Goal: Information Seeking & Learning: Compare options

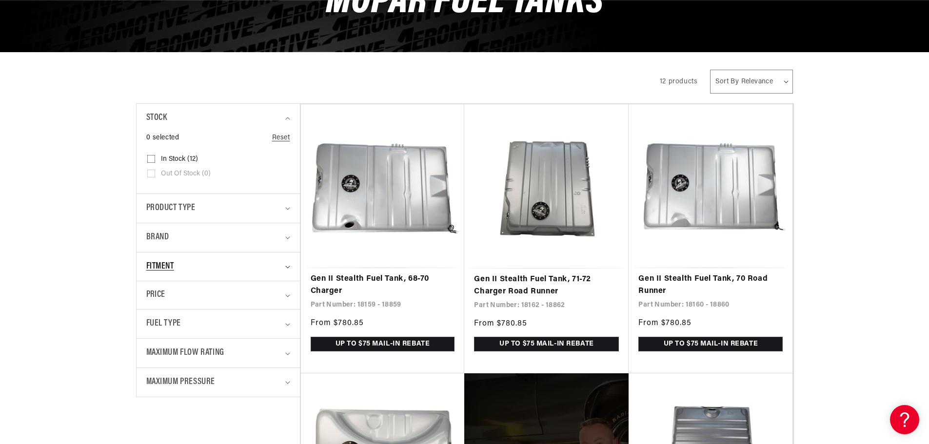
scroll to position [0, 619]
click at [154, 266] on span "Fitment" at bounding box center [160, 267] width 28 height 14
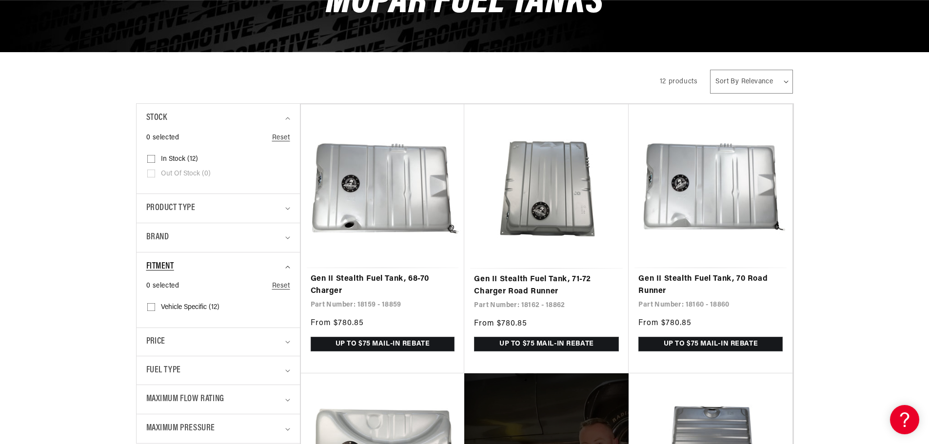
click at [154, 266] on span "Fitment" at bounding box center [160, 267] width 28 height 14
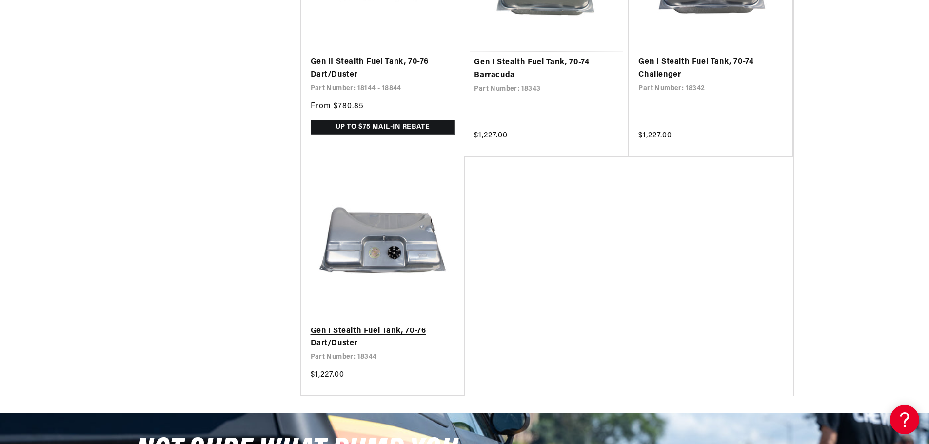
scroll to position [0, 0]
click at [371, 329] on link "Gen I Stealth Fuel Tank, 70-76 Dart/Duster" at bounding box center [383, 337] width 144 height 25
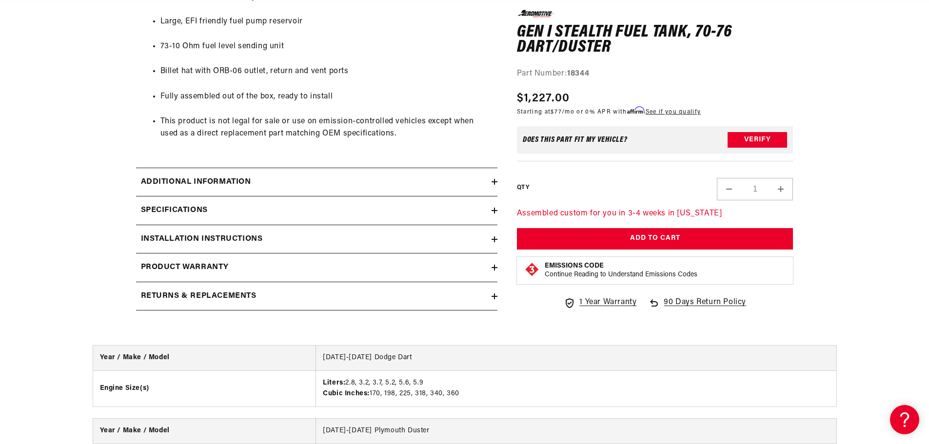
scroll to position [683, 0]
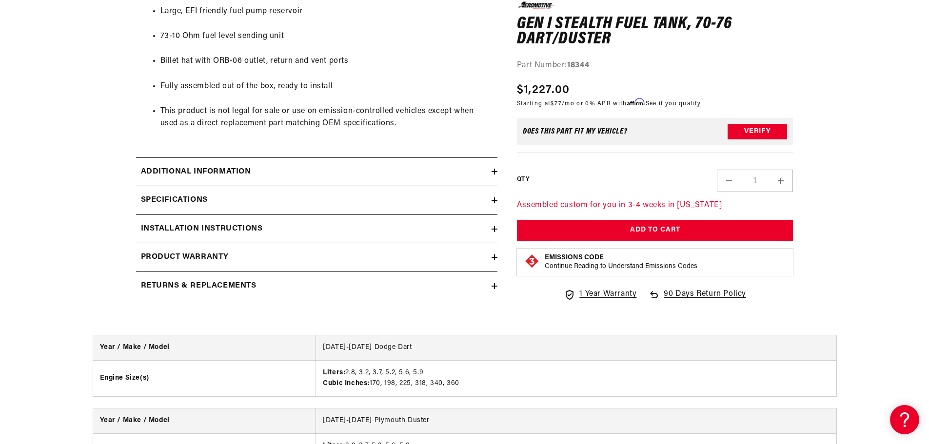
click at [215, 172] on h2 "Additional information" at bounding box center [196, 172] width 110 height 13
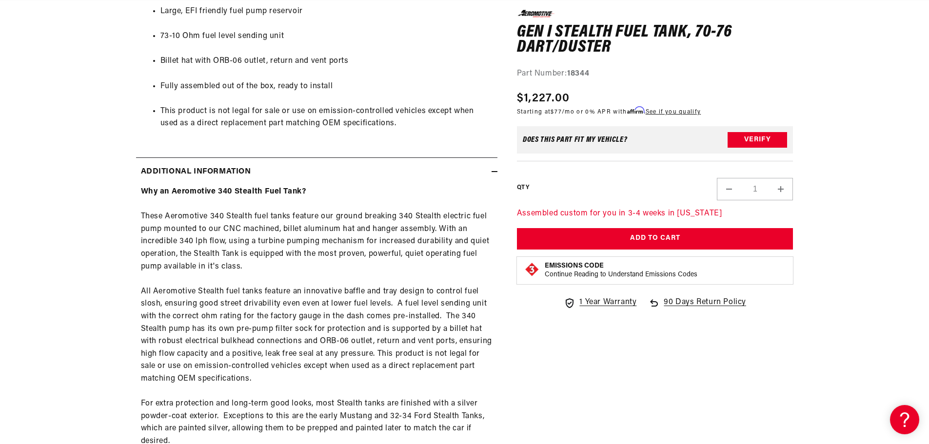
scroll to position [0, 1237]
click at [215, 172] on h2 "Additional information" at bounding box center [196, 172] width 110 height 13
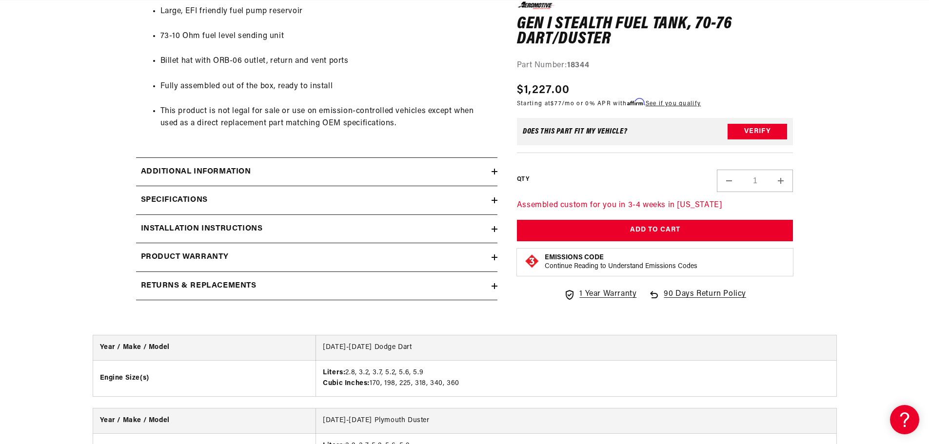
click at [189, 200] on h2 "Specifications" at bounding box center [174, 200] width 67 height 13
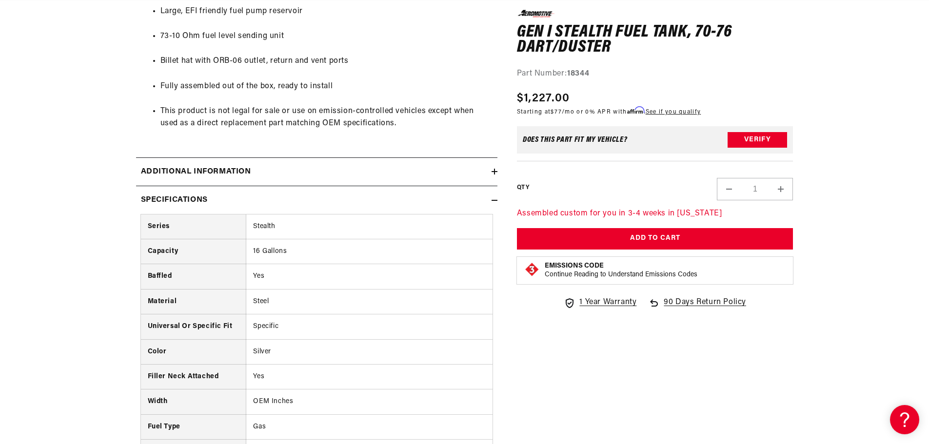
click at [189, 200] on h2 "Specifications" at bounding box center [174, 200] width 67 height 13
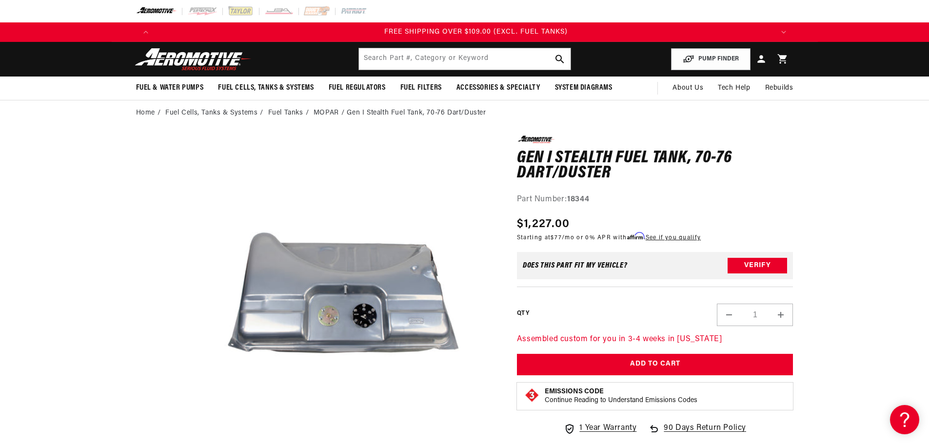
scroll to position [0, 1856]
click at [323, 115] on link "MOPAR" at bounding box center [326, 113] width 25 height 11
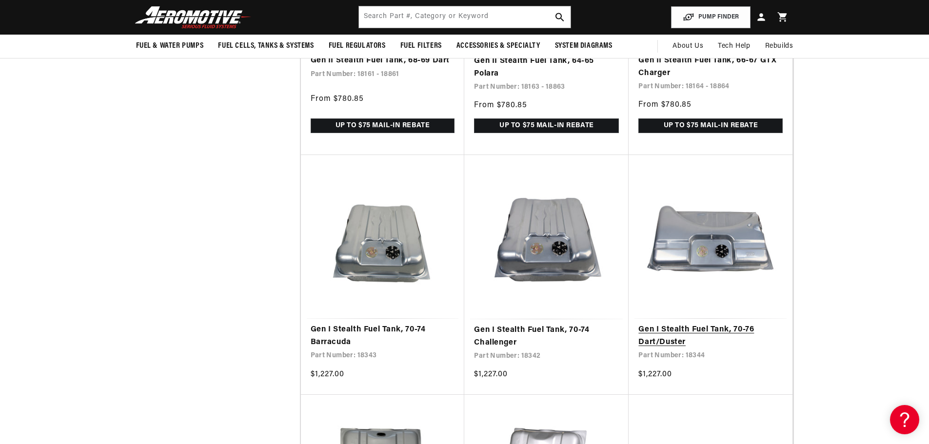
scroll to position [590, 0]
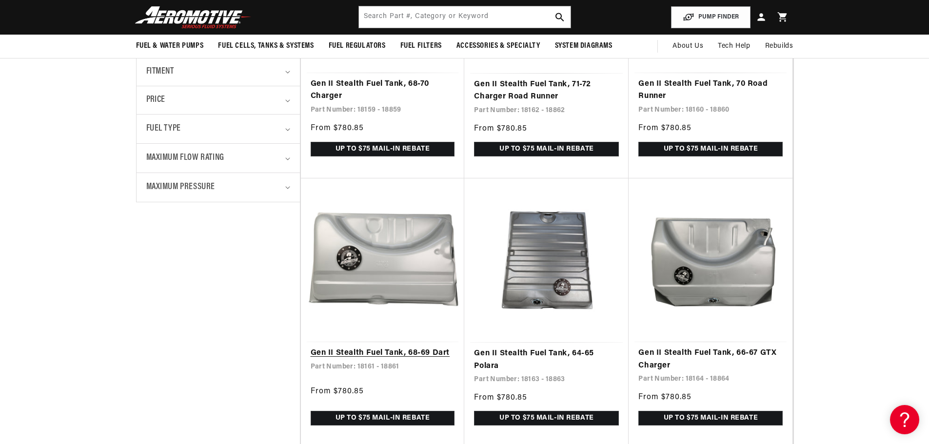
click at [393, 347] on link "Gen II Stealth Fuel Tank, 68-69 Dart" at bounding box center [383, 353] width 144 height 13
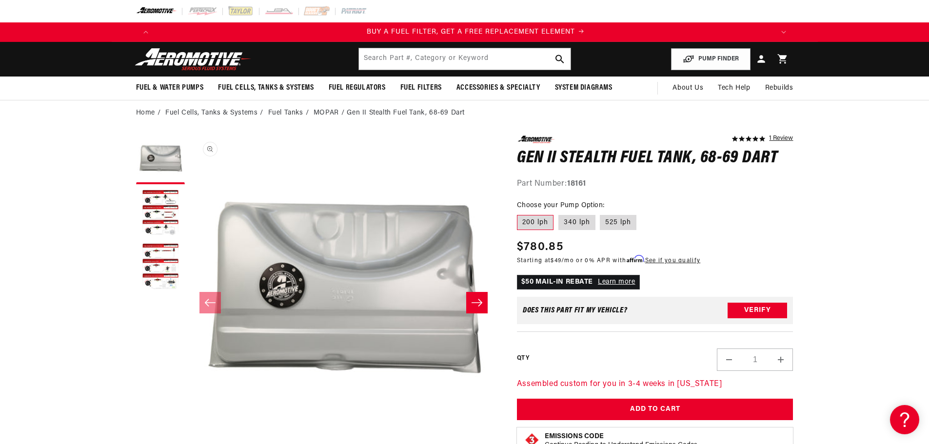
scroll to position [0, 619]
click at [156, 201] on button "Load image 2 in gallery view" at bounding box center [160, 213] width 49 height 49
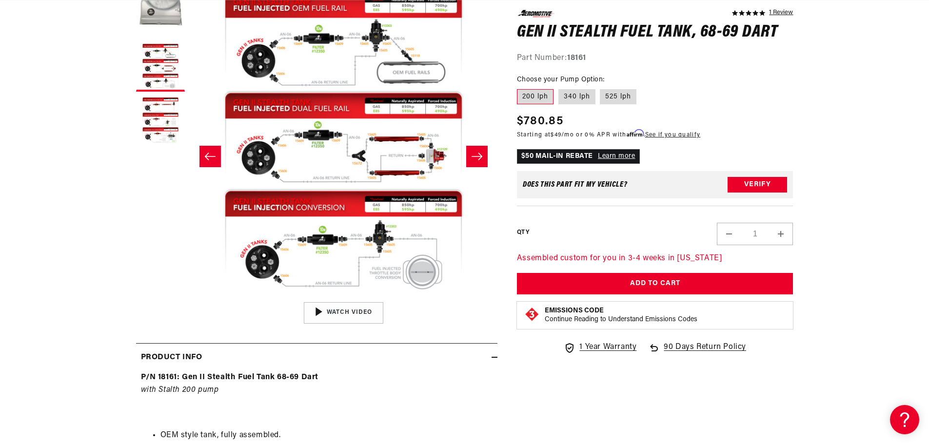
scroll to position [0, 1856]
click at [483, 151] on button "Slide right" at bounding box center [476, 156] width 21 height 21
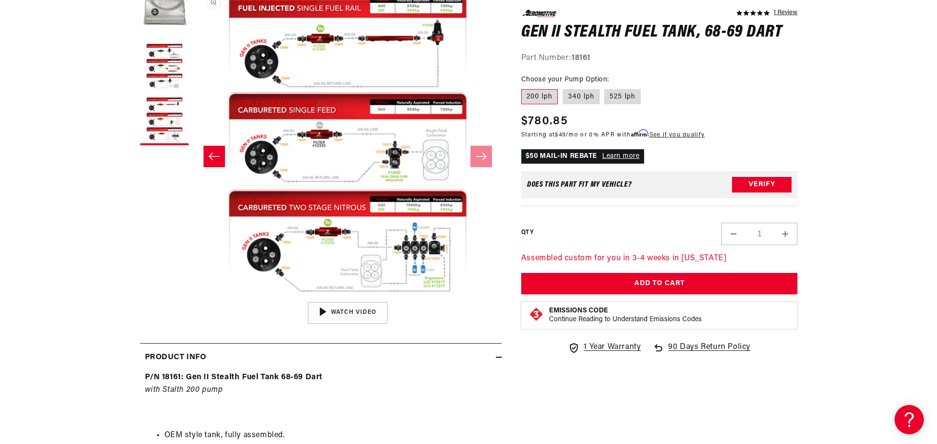
scroll to position [0, 1237]
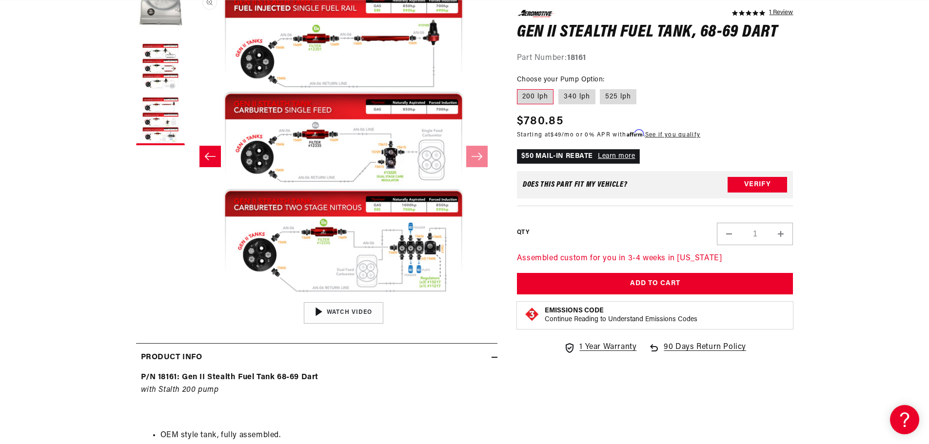
click at [189, 297] on button "Open media 3 in modal" at bounding box center [189, 297] width 0 height 0
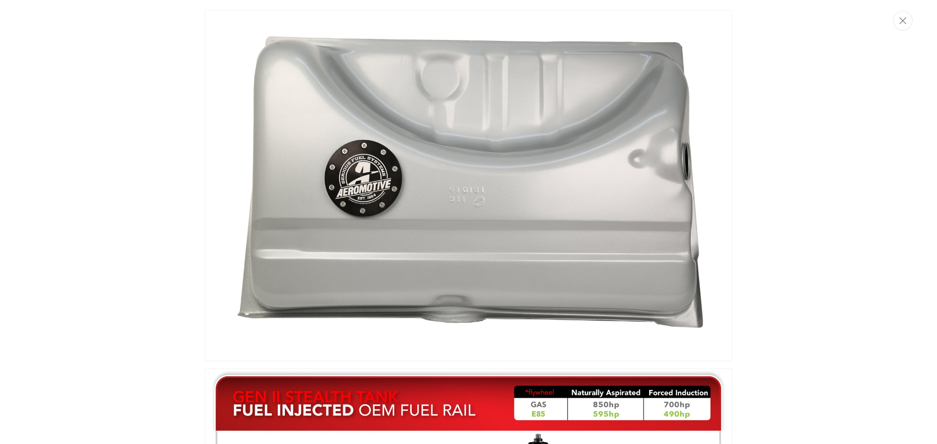
scroll to position [0, 1856]
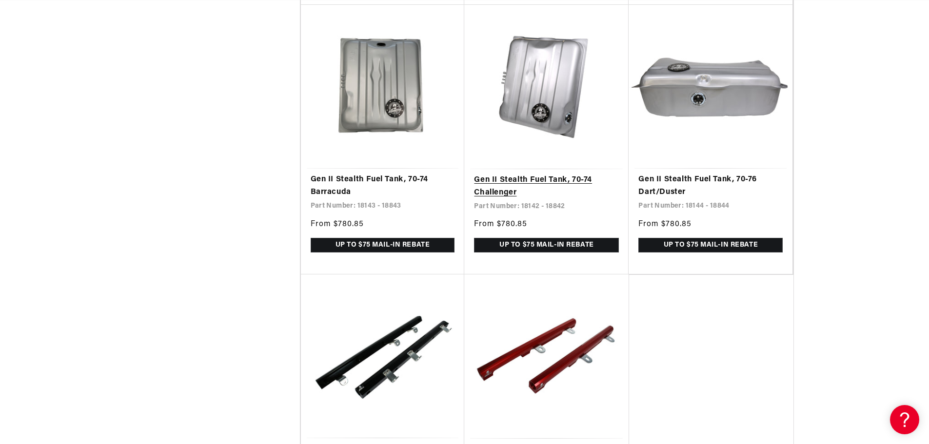
scroll to position [0, 1237]
click at [711, 174] on link "Gen II Stealth Fuel Tank, 70-76 Dart/Duster" at bounding box center [711, 186] width 144 height 25
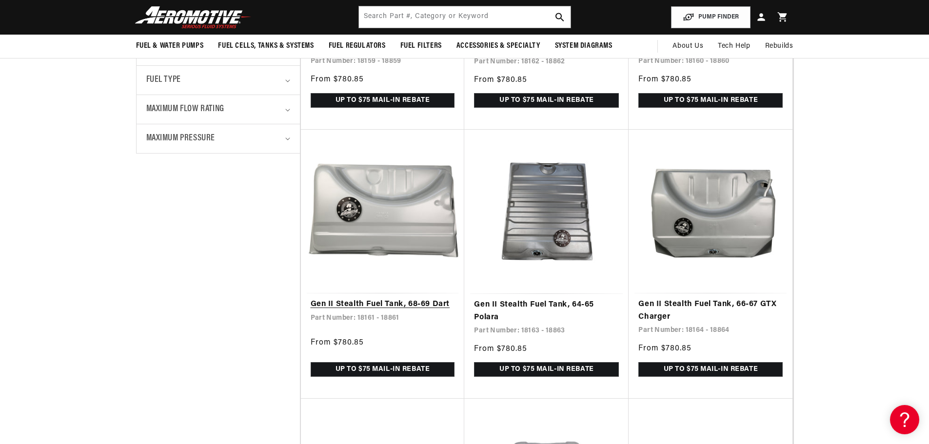
scroll to position [0, 619]
click at [395, 303] on link "Gen II Stealth Fuel Tank, 68-69 Dart" at bounding box center [383, 305] width 144 height 13
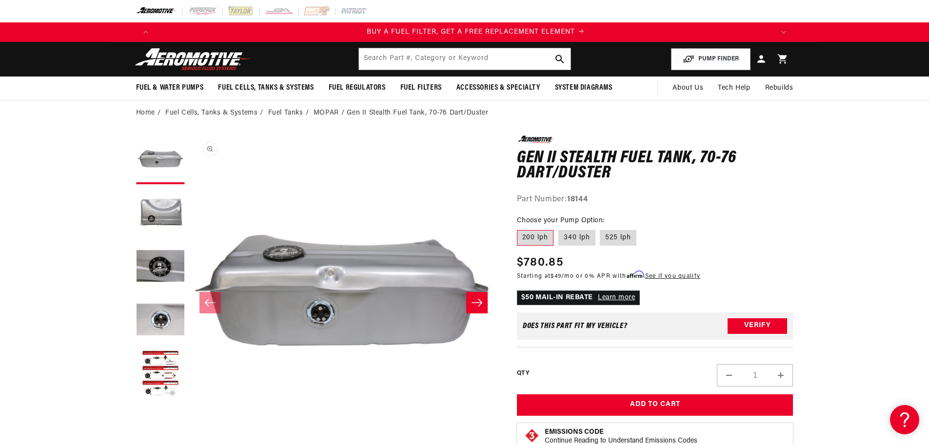
scroll to position [0, 619]
click at [163, 319] on button "Load image 4 in gallery view" at bounding box center [160, 321] width 49 height 49
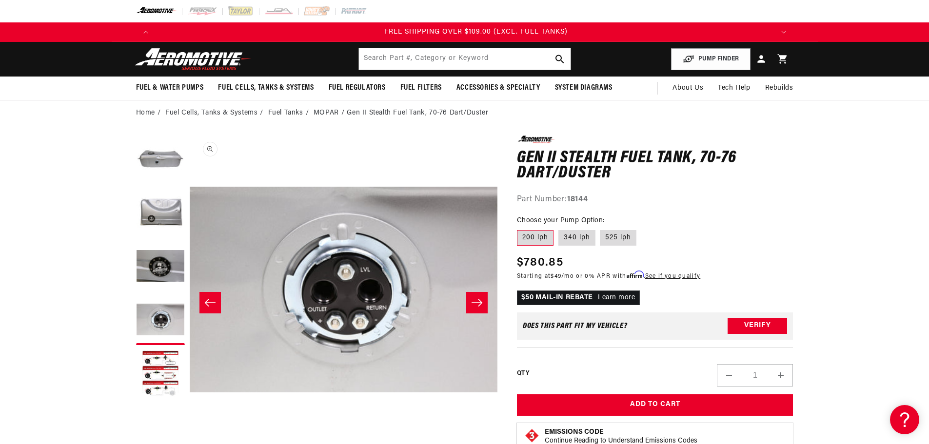
scroll to position [0, 1856]
click at [572, 242] on label "340 lph" at bounding box center [577, 238] width 37 height 16
click at [559, 229] on input "340 lph" at bounding box center [559, 228] width 0 height 0
radio input "true"
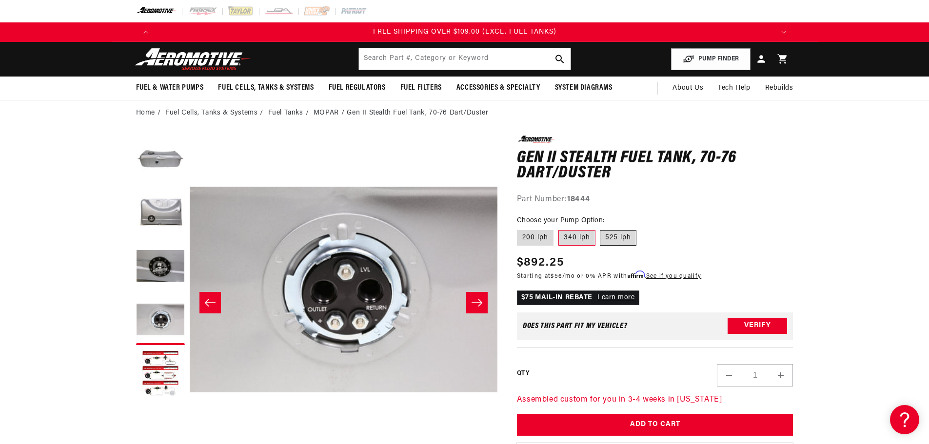
click at [621, 233] on label "525 lph" at bounding box center [618, 238] width 37 height 16
click at [601, 229] on input "525 lph" at bounding box center [601, 228] width 0 height 0
radio input "true"
click at [532, 236] on label "200 lph" at bounding box center [535, 238] width 37 height 16
click at [520, 229] on input "200 lph" at bounding box center [520, 228] width 0 height 0
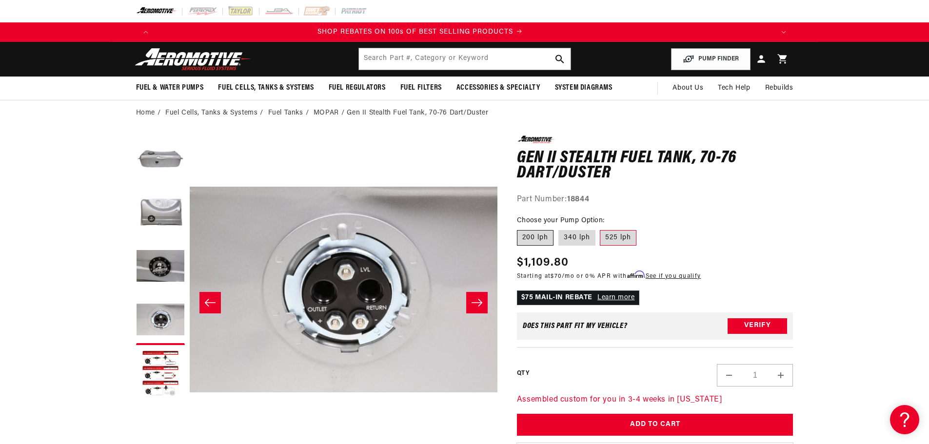
radio input "true"
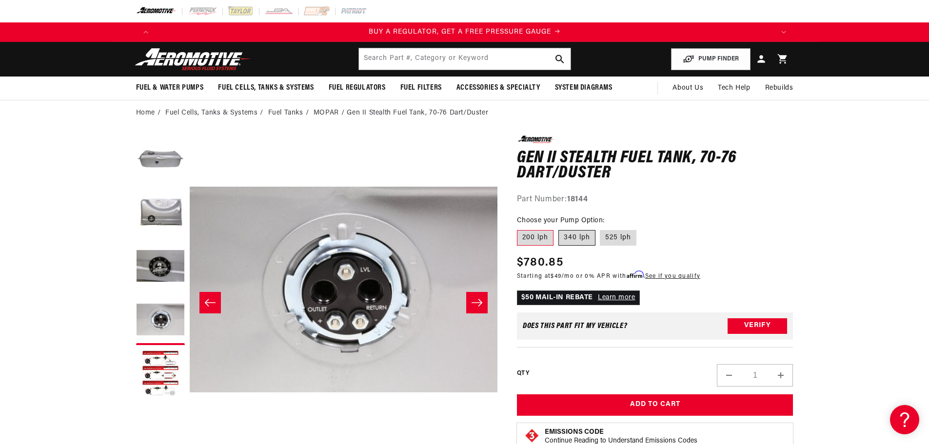
click at [574, 235] on label "340 lph" at bounding box center [577, 238] width 37 height 16
click at [559, 229] on input "340 lph" at bounding box center [559, 228] width 0 height 0
radio input "true"
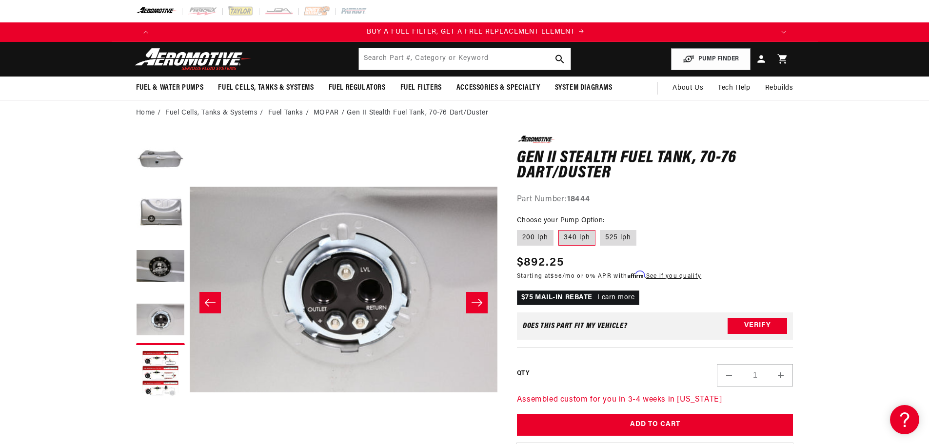
scroll to position [0, 619]
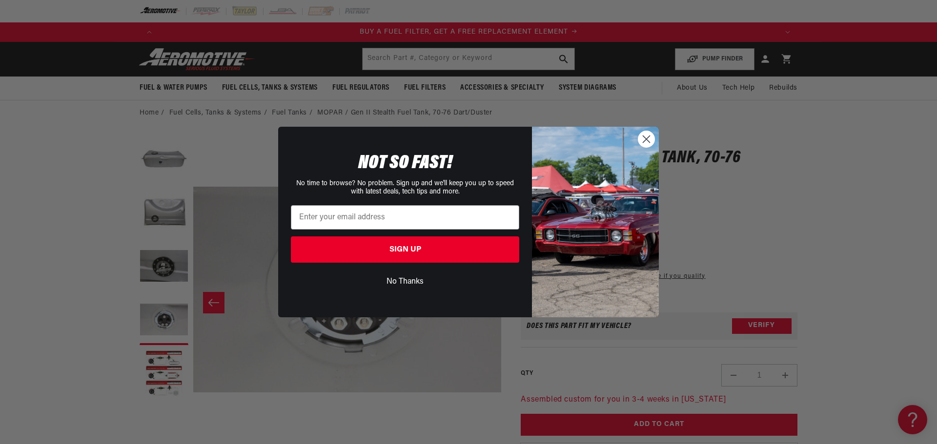
click at [643, 141] on circle "Close dialog" at bounding box center [646, 139] width 16 height 16
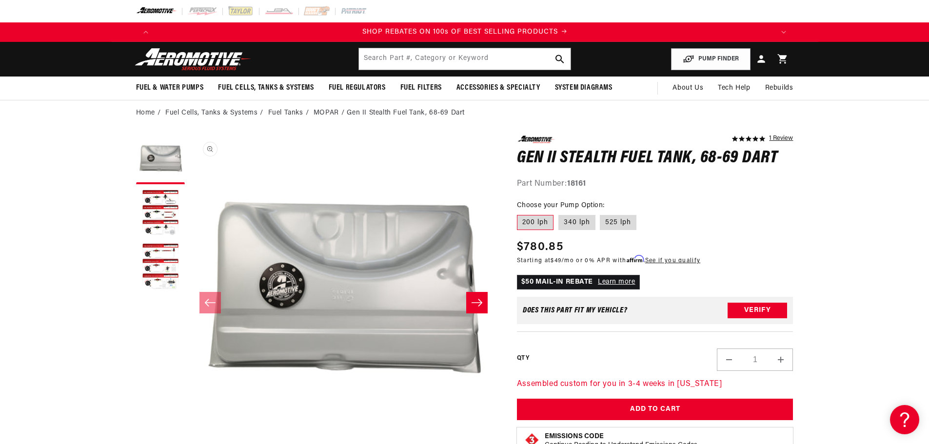
scroll to position [0, 1237]
click at [480, 301] on icon "Slide right" at bounding box center [477, 302] width 11 height 7
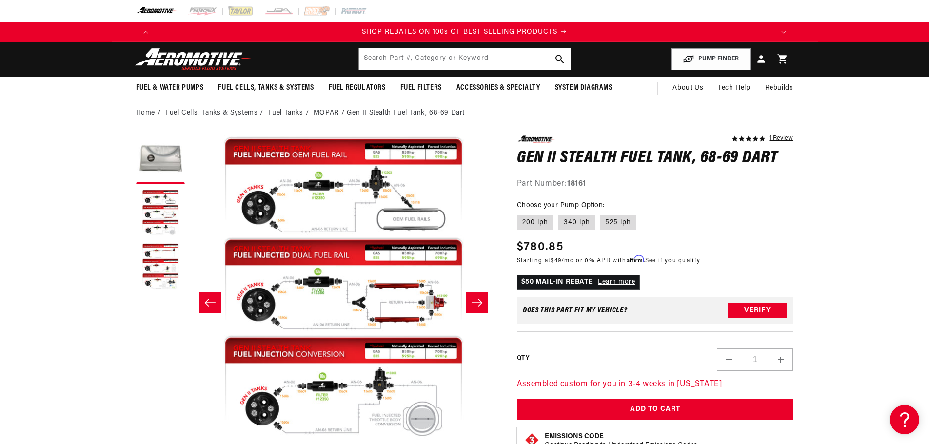
click at [480, 301] on icon "Slide right" at bounding box center [477, 302] width 11 height 7
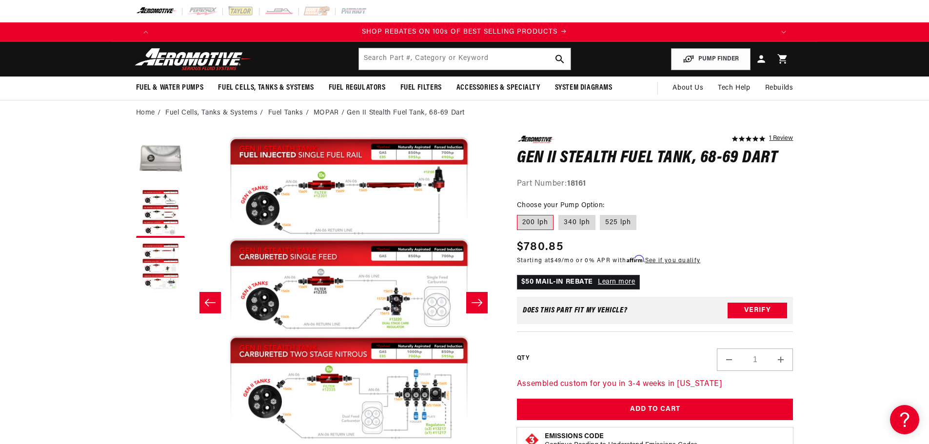
scroll to position [0, 616]
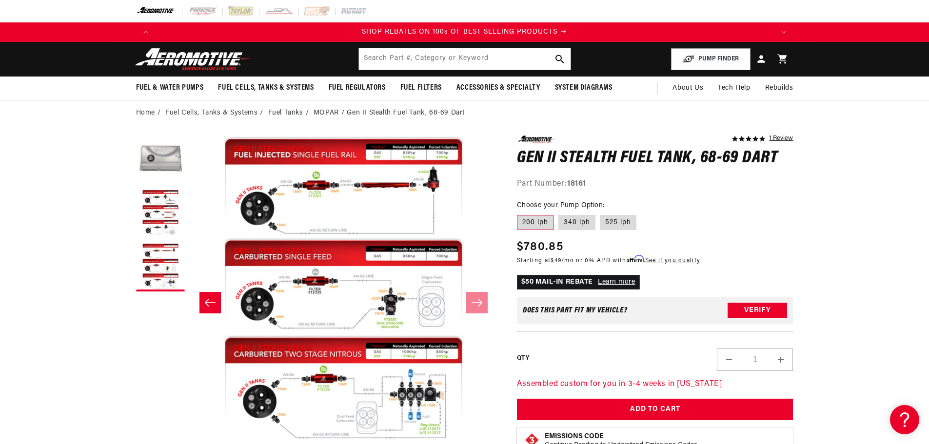
click at [213, 301] on icon "Slide left" at bounding box center [210, 303] width 12 height 10
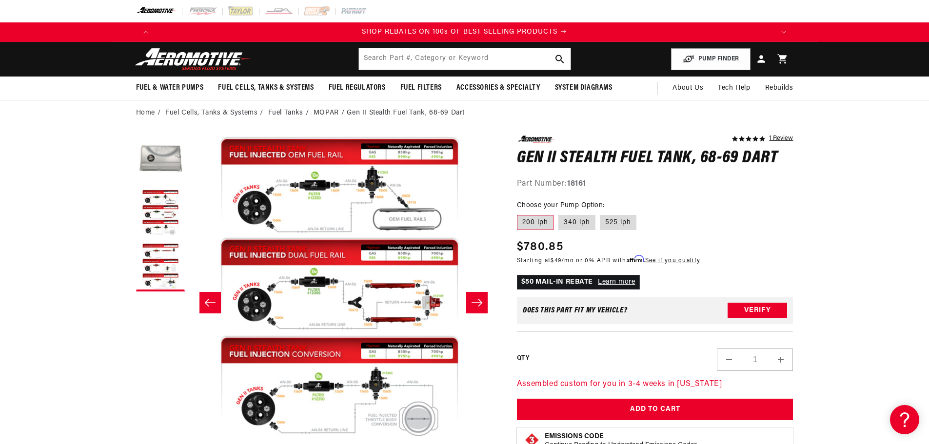
click at [213, 301] on icon "Slide left" at bounding box center [210, 303] width 12 height 10
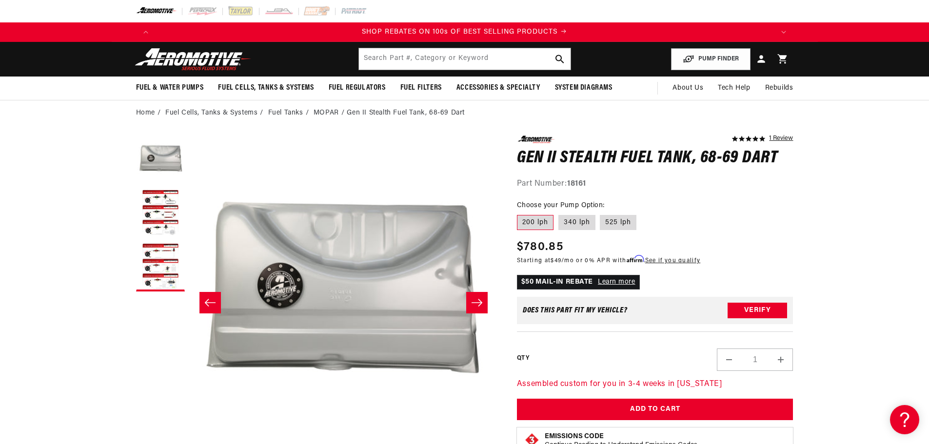
scroll to position [0, 0]
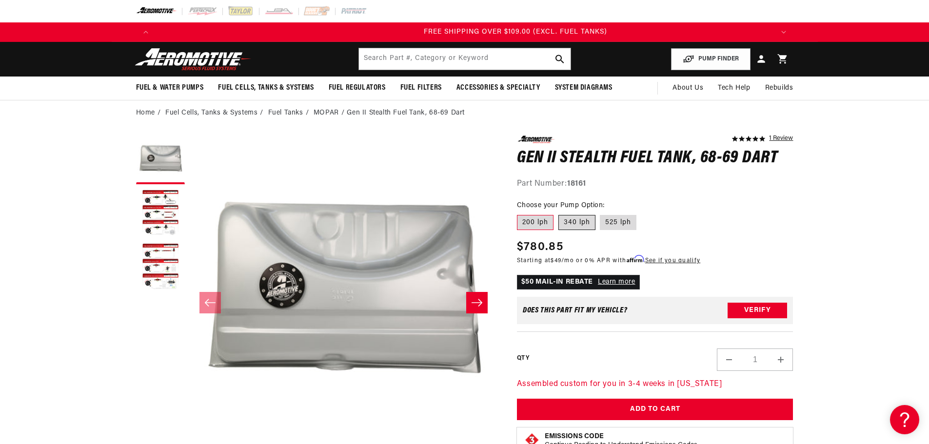
click at [578, 222] on label "340 lph" at bounding box center [577, 223] width 37 height 16
click at [559, 214] on input "340 lph" at bounding box center [559, 213] width 0 height 0
radio input "true"
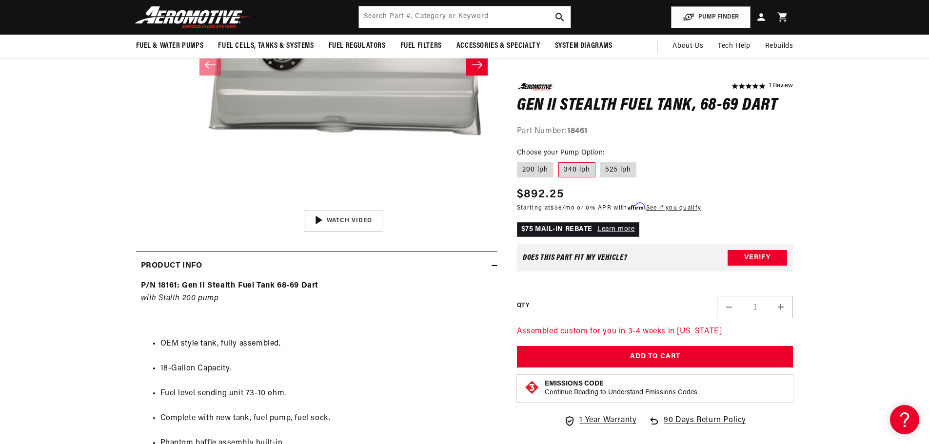
scroll to position [195, 0]
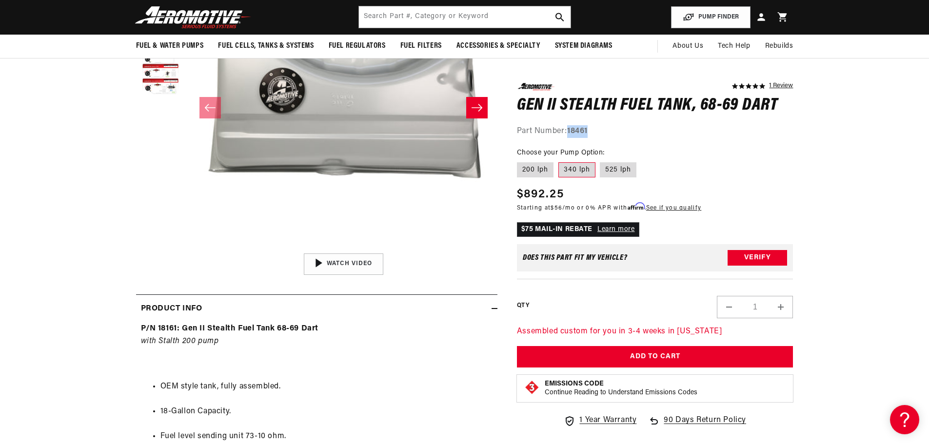
drag, startPoint x: 570, startPoint y: 130, endPoint x: 591, endPoint y: 129, distance: 21.0
click at [591, 129] on div "Part Number: 18461" at bounding box center [655, 131] width 277 height 13
copy strong "18461"
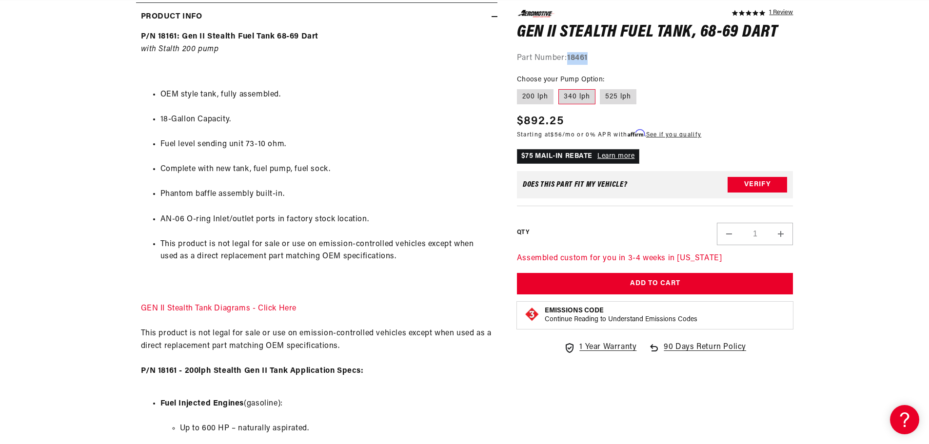
scroll to position [488, 0]
click at [242, 308] on link "GEN II Stealth Tank Diagrams - Click Here" at bounding box center [219, 308] width 156 height 8
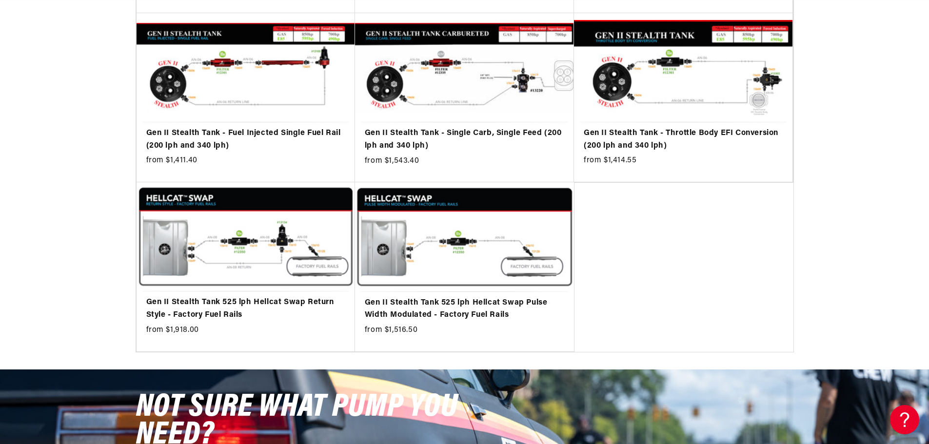
scroll to position [0, 1237]
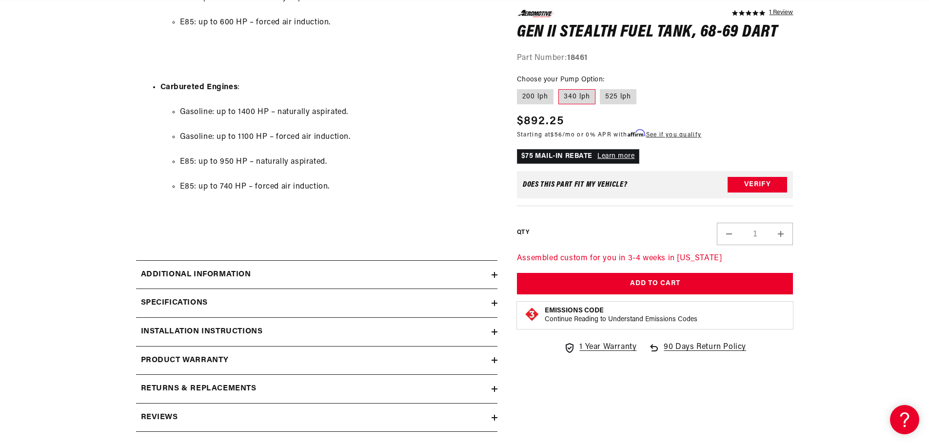
scroll to position [0, 1237]
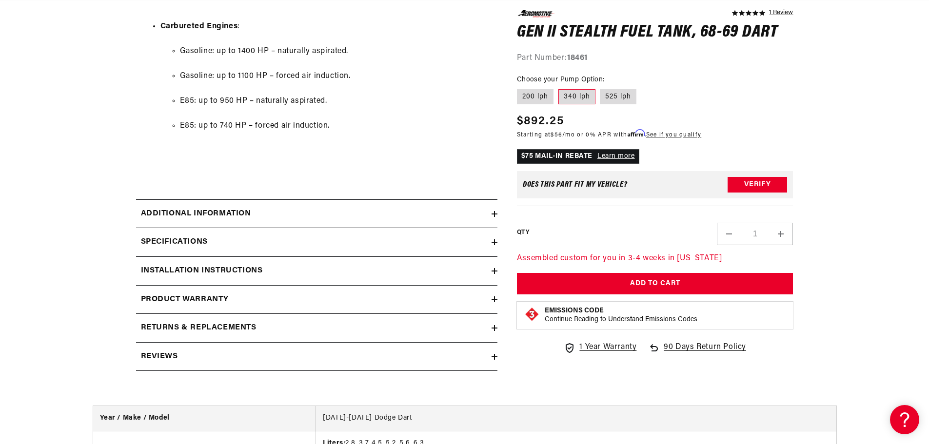
click at [222, 272] on h2 "Installation Instructions" at bounding box center [202, 271] width 122 height 13
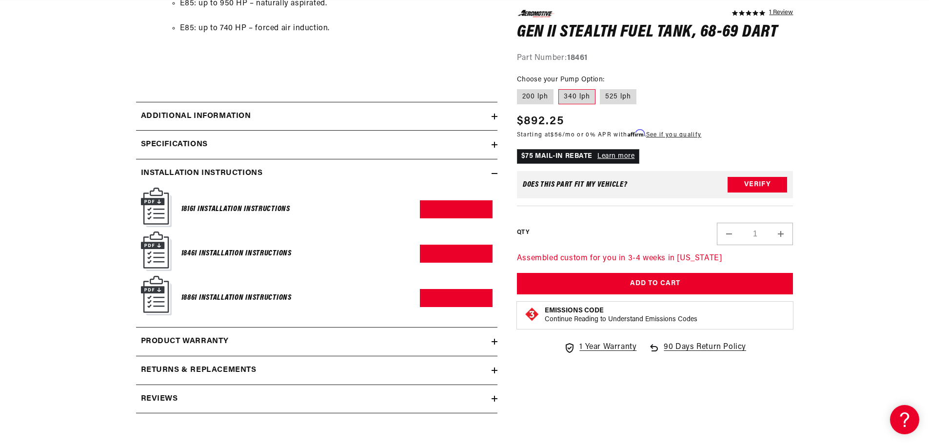
scroll to position [0, 0]
click at [543, 100] on label "200 lph" at bounding box center [535, 97] width 37 height 16
click at [520, 87] on input "200 lph" at bounding box center [520, 87] width 0 height 0
radio input "true"
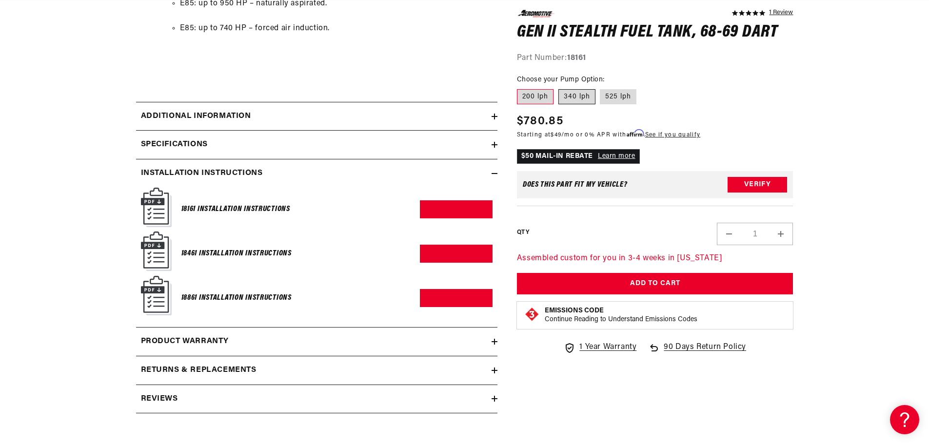
click at [573, 98] on label "340 lph" at bounding box center [577, 97] width 37 height 16
click at [559, 87] on input "340 lph" at bounding box center [559, 87] width 0 height 0
radio input "true"
click at [450, 252] on link "Download PDF" at bounding box center [456, 254] width 73 height 18
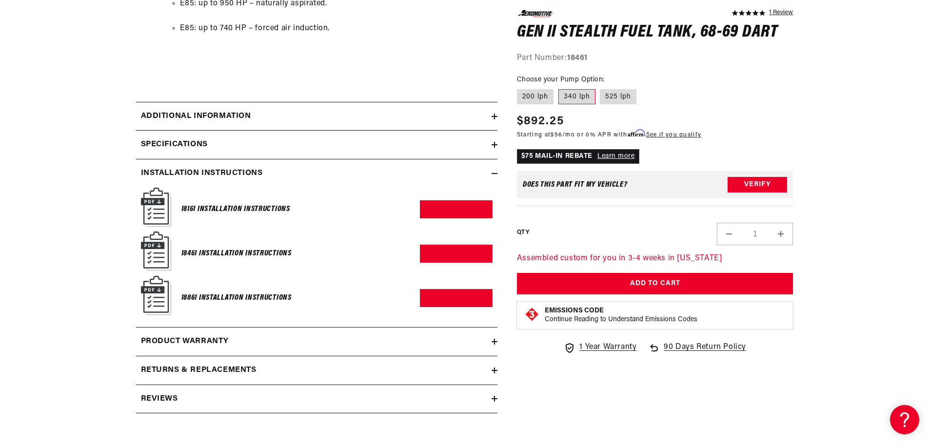
scroll to position [0, 1856]
click at [448, 205] on link "Download PDF" at bounding box center [456, 210] width 73 height 18
click at [184, 144] on h2 "Specifications" at bounding box center [174, 145] width 67 height 13
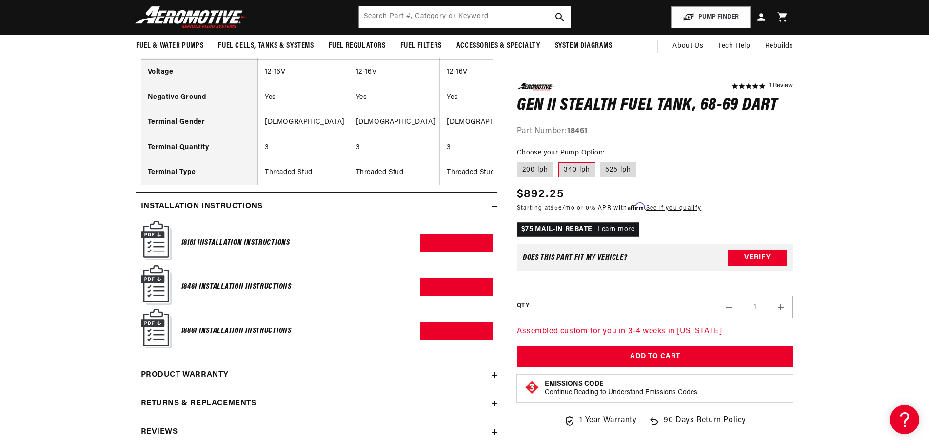
scroll to position [0, 0]
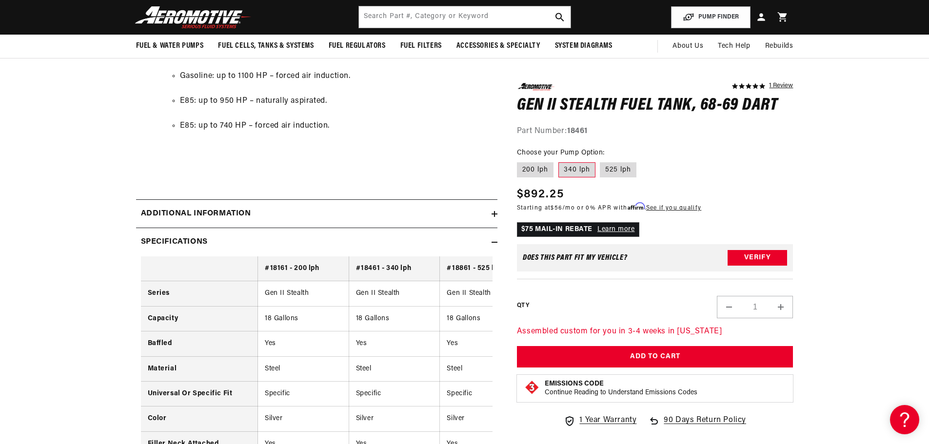
click at [493, 239] on summary "Specifications" at bounding box center [317, 242] width 362 height 28
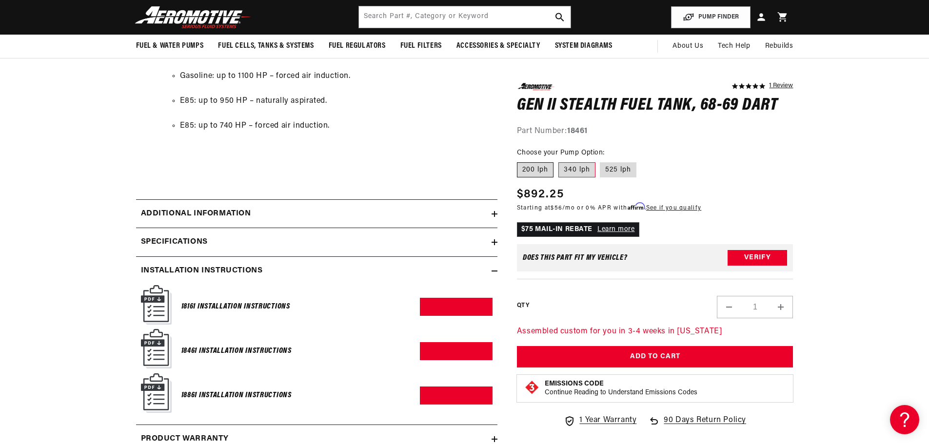
click at [535, 170] on label "200 lph" at bounding box center [535, 170] width 37 height 16
click at [520, 161] on input "200 lph" at bounding box center [520, 160] width 0 height 0
radio input "true"
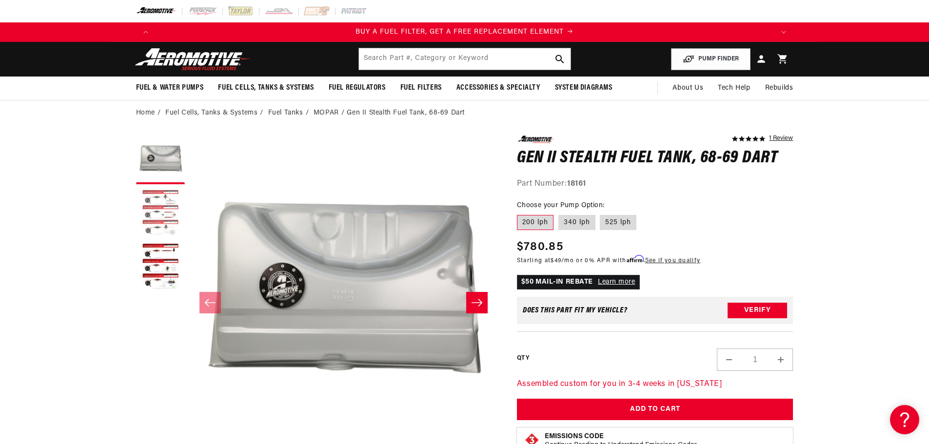
click at [151, 210] on button "Load image 2 in gallery view" at bounding box center [160, 213] width 49 height 49
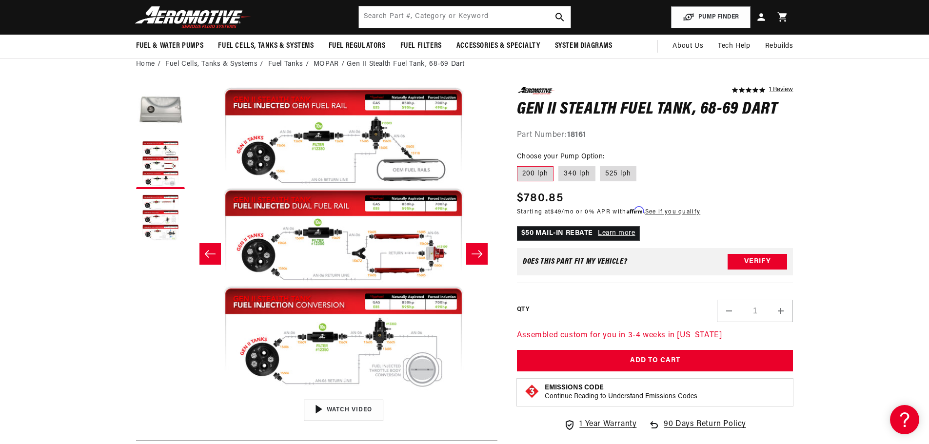
click at [471, 252] on icon "Slide right" at bounding box center [477, 254] width 12 height 10
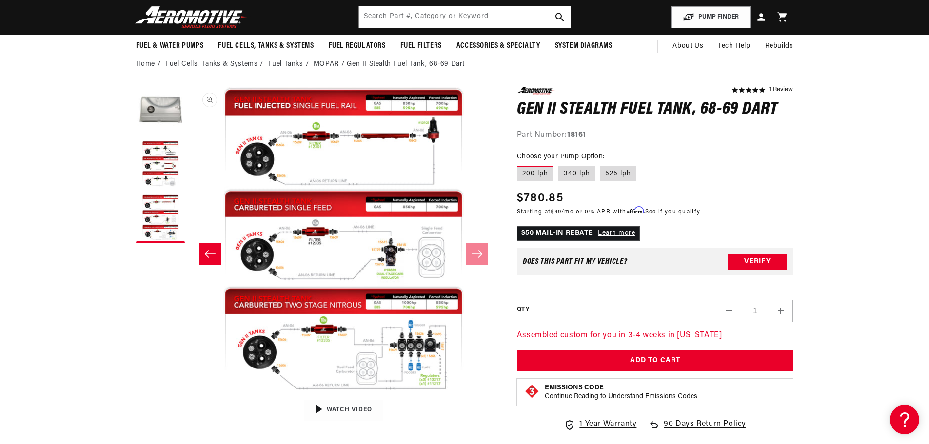
click at [189, 395] on button "Open media 3 in modal" at bounding box center [189, 395] width 0 height 0
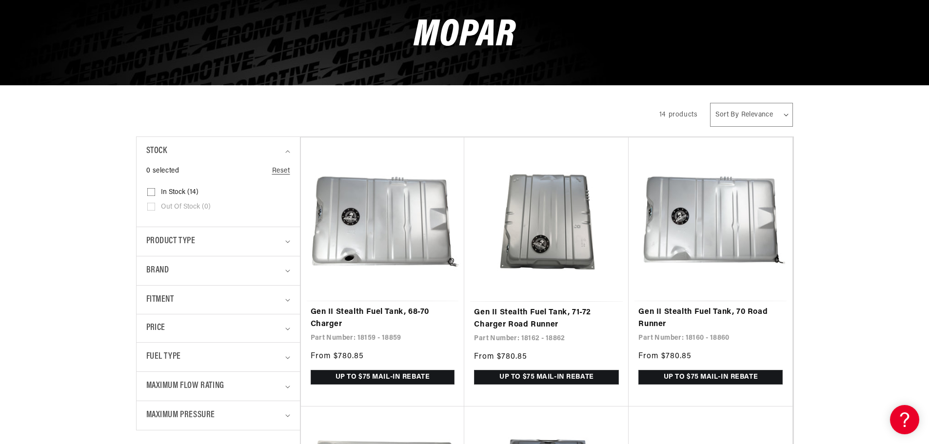
scroll to position [293, 0]
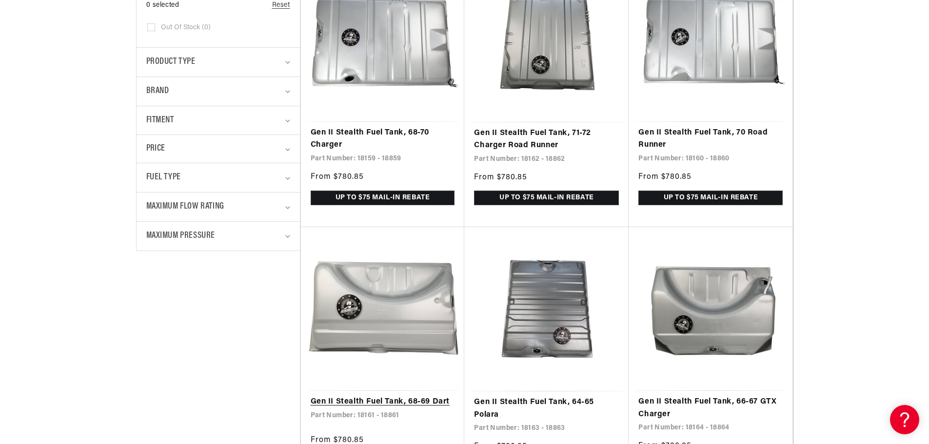
click at [394, 396] on link "Gen II Stealth Fuel Tank, 68-69 Dart" at bounding box center [383, 402] width 144 height 13
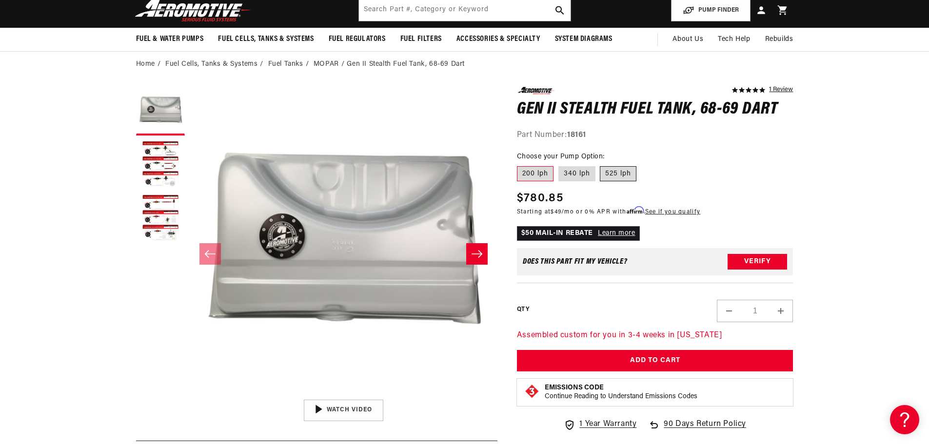
click at [611, 173] on label "525 lph" at bounding box center [618, 174] width 37 height 16
click at [601, 165] on input "525 lph" at bounding box center [601, 164] width 0 height 0
radio input "true"
click at [166, 214] on button "Load image 3 in gallery view" at bounding box center [160, 218] width 49 height 49
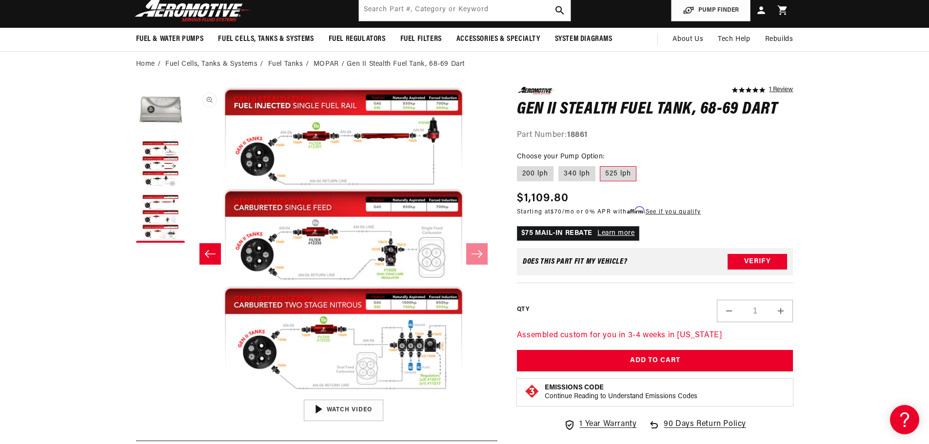
scroll to position [0, 1237]
click at [532, 172] on label "200 lph" at bounding box center [535, 174] width 37 height 16
click at [520, 165] on input "200 lph" at bounding box center [520, 164] width 0 height 0
radio input "true"
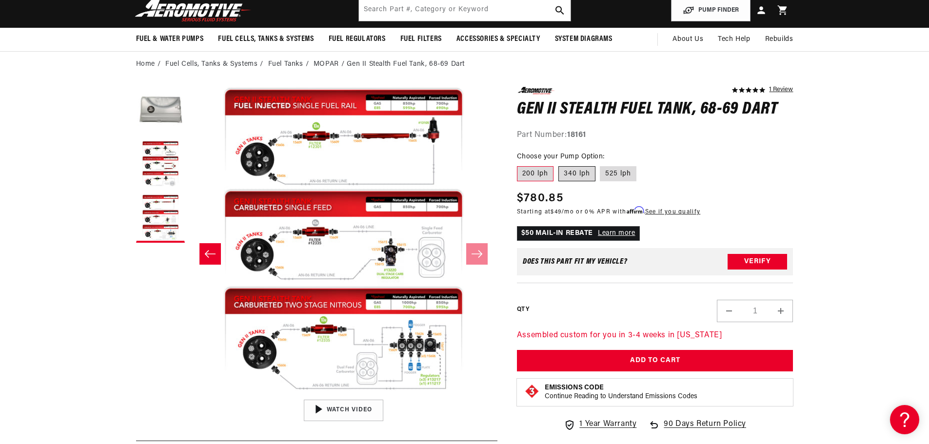
click at [570, 174] on label "340 lph" at bounding box center [577, 174] width 37 height 16
click at [559, 165] on input "340 lph" at bounding box center [559, 164] width 0 height 0
radio input "true"
click at [528, 176] on label "200 lph" at bounding box center [535, 174] width 37 height 16
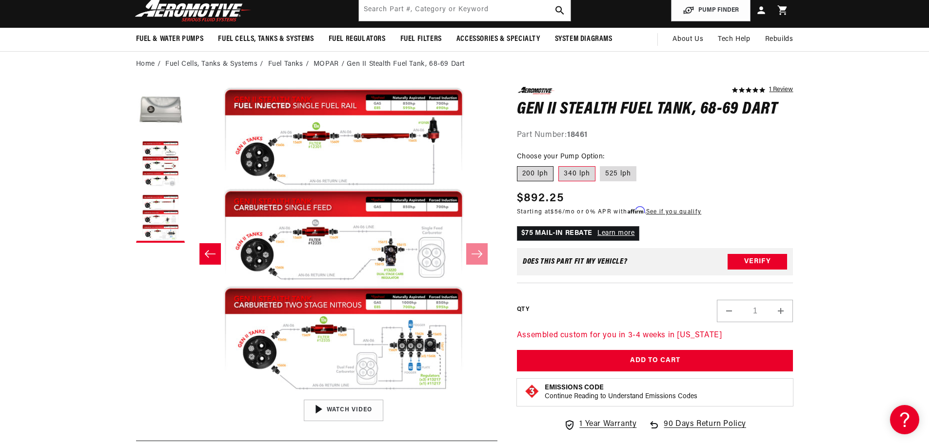
click at [520, 165] on input "200 lph" at bounding box center [520, 164] width 0 height 0
radio input "true"
click at [579, 171] on label "340 lph" at bounding box center [577, 174] width 37 height 16
click at [559, 165] on input "340 lph" at bounding box center [559, 164] width 0 height 0
radio input "true"
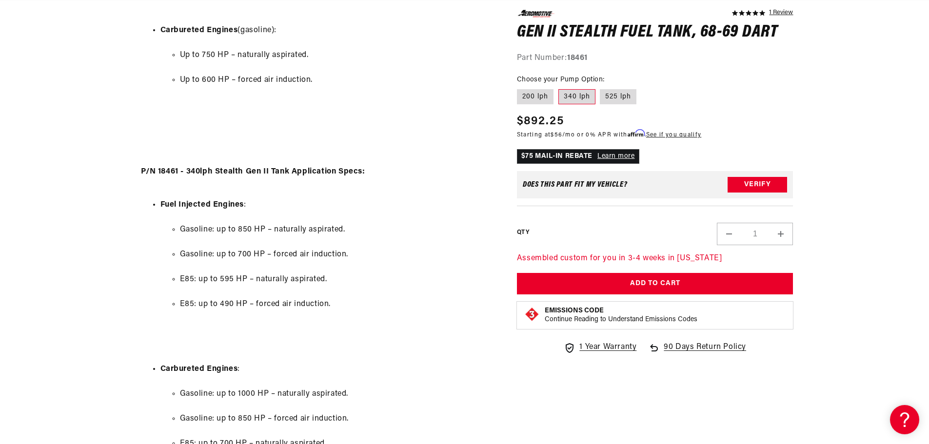
scroll to position [0, 1688]
